Goal: Find specific page/section: Find specific page/section

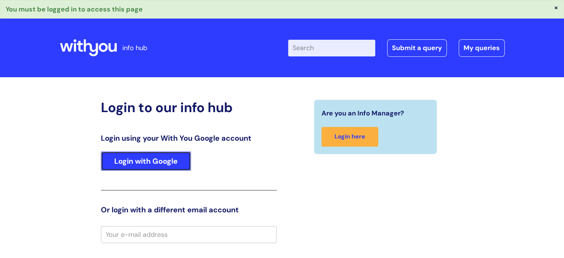
click at [145, 160] on link "Login with Google" at bounding box center [146, 160] width 90 height 19
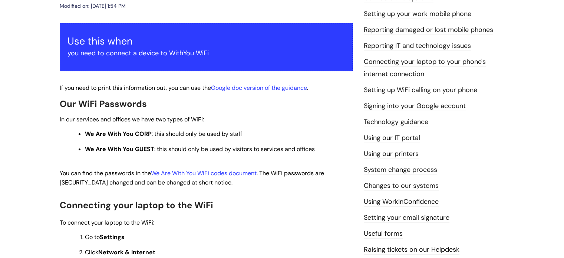
scroll to position [125, 0]
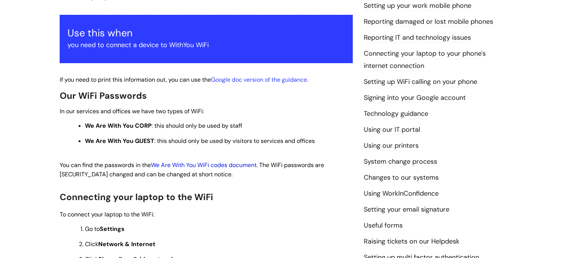
click at [221, 164] on link "We Are With You WiFi codes document" at bounding box center [204, 165] width 106 height 8
